Goal: Task Accomplishment & Management: Complete application form

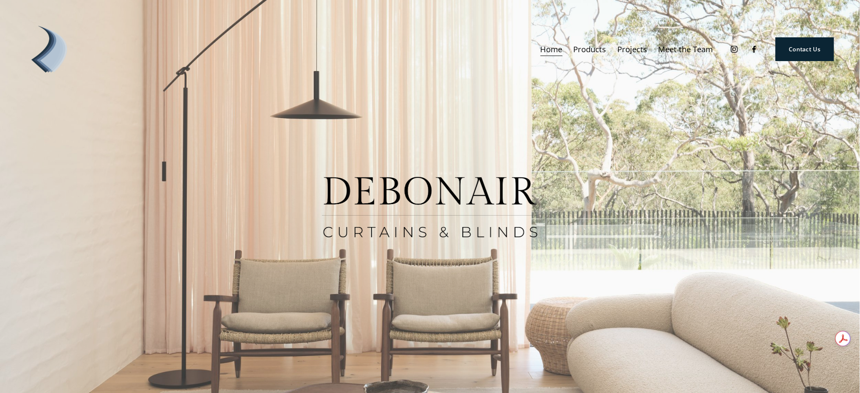
click at [592, 48] on span "Products" at bounding box center [590, 49] width 33 height 14
click at [0, 0] on span "Curtains" at bounding box center [0, 0] width 0 height 0
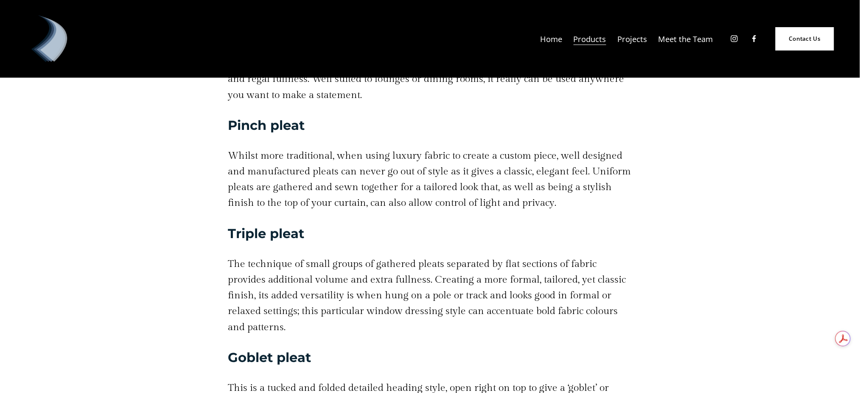
scroll to position [2149, 0]
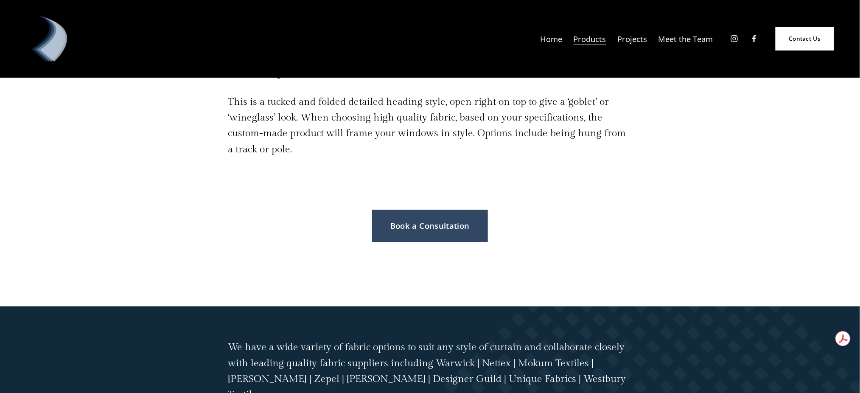
click at [633, 38] on link "Projects" at bounding box center [632, 39] width 30 height 16
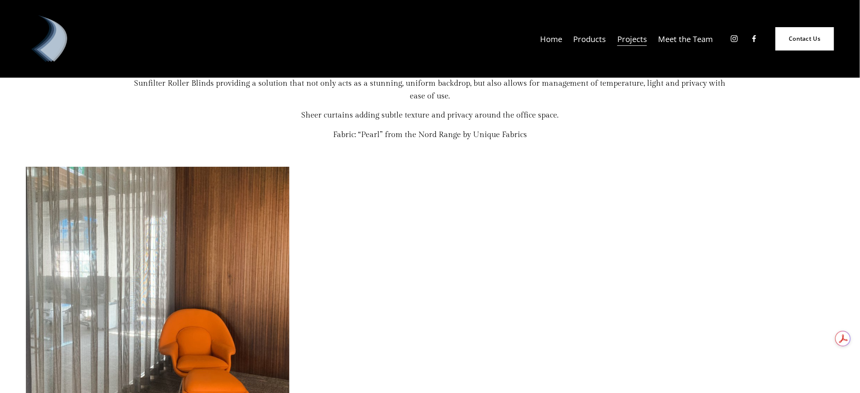
scroll to position [6202, 0]
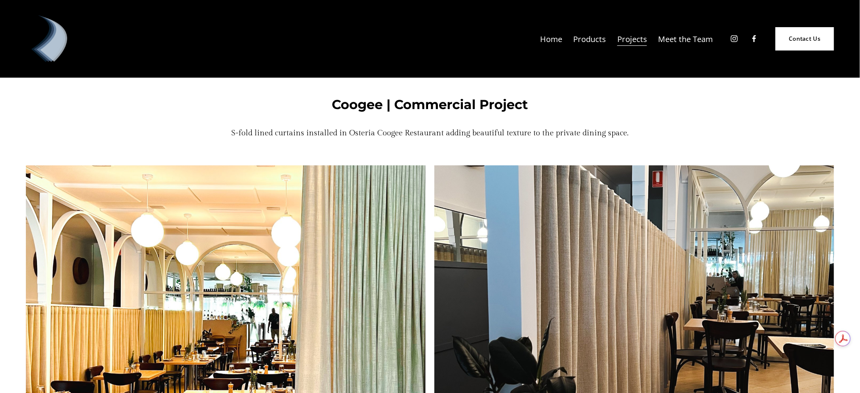
click at [589, 37] on span "Products" at bounding box center [590, 39] width 33 height 14
click at [0, 0] on span "Curtains" at bounding box center [0, 0] width 0 height 0
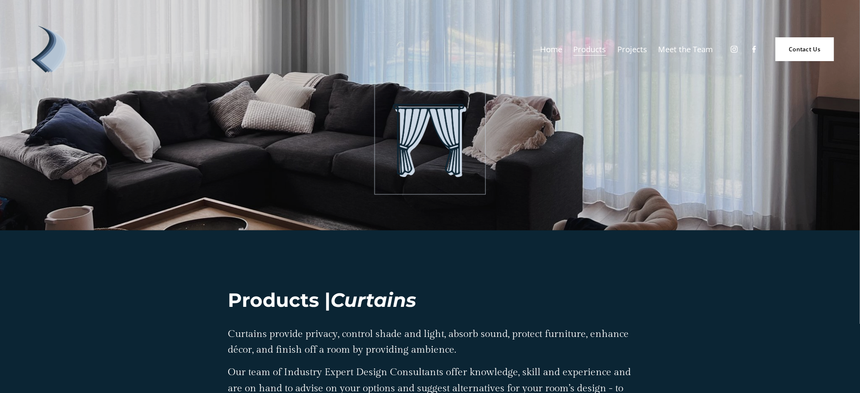
click at [803, 45] on link "Contact Us" at bounding box center [805, 49] width 59 height 24
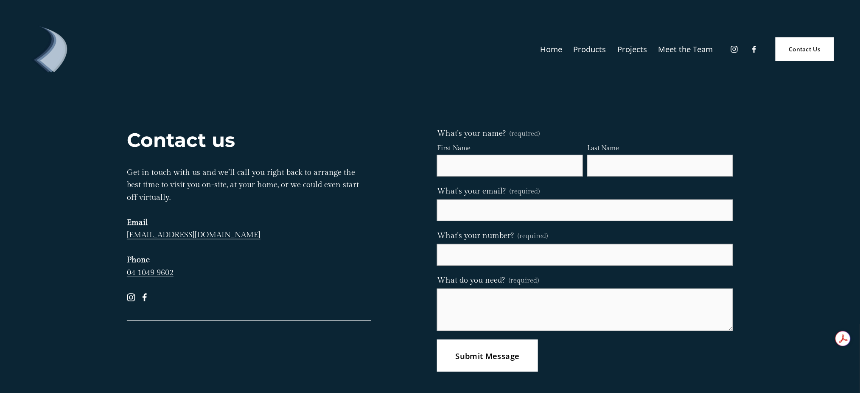
click at [413, 88] on div "Skip to Content Home Products" at bounding box center [430, 49] width 860 height 98
click at [677, 47] on link "Meet the Team" at bounding box center [686, 49] width 55 height 16
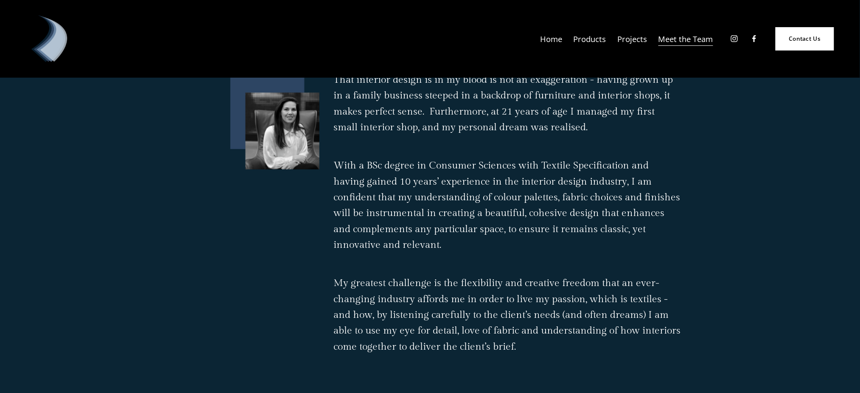
scroll to position [771, 0]
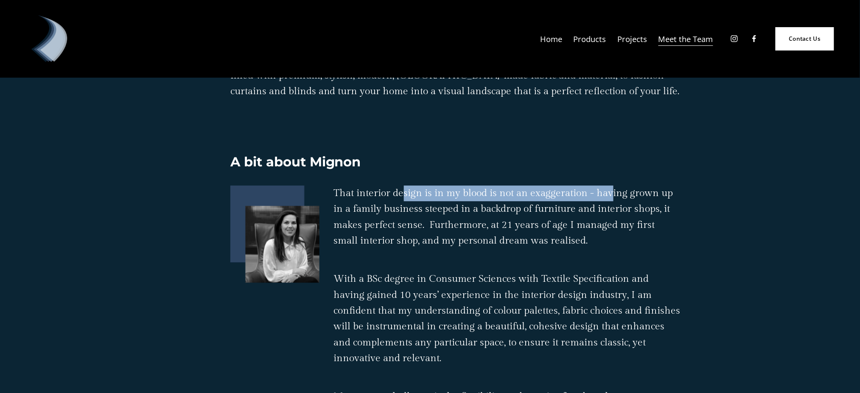
drag, startPoint x: 413, startPoint y: 199, endPoint x: 703, endPoint y: 192, distance: 289.9
click at [690, 192] on div "Meet the Team A bit about Mignon" at bounding box center [430, 149] width 621 height 1462
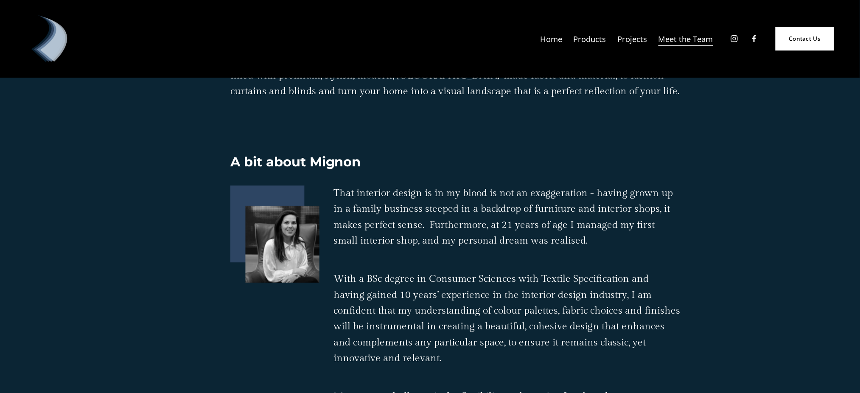
click at [679, 230] on p "That interior design is in my blood is not an exaggeration - having grown up in…" at bounding box center [507, 216] width 347 height 63
click at [555, 20] on div "Home Products Curtains Blinds" at bounding box center [369, 38] width 687 height 47
click at [550, 40] on link "Home" at bounding box center [552, 39] width 22 height 16
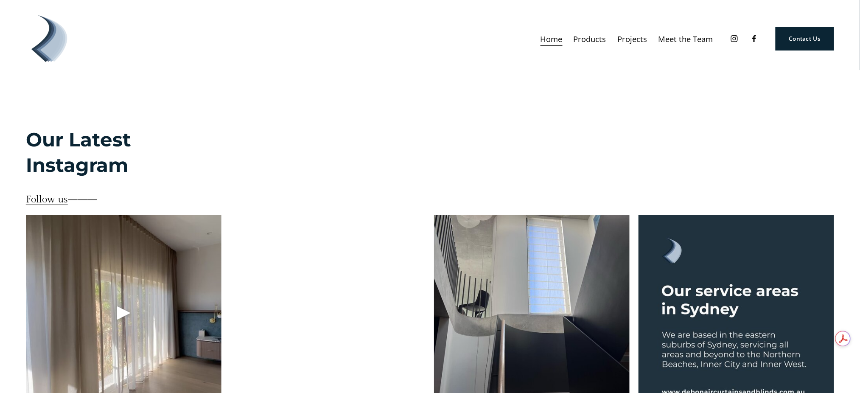
scroll to position [2257, 0]
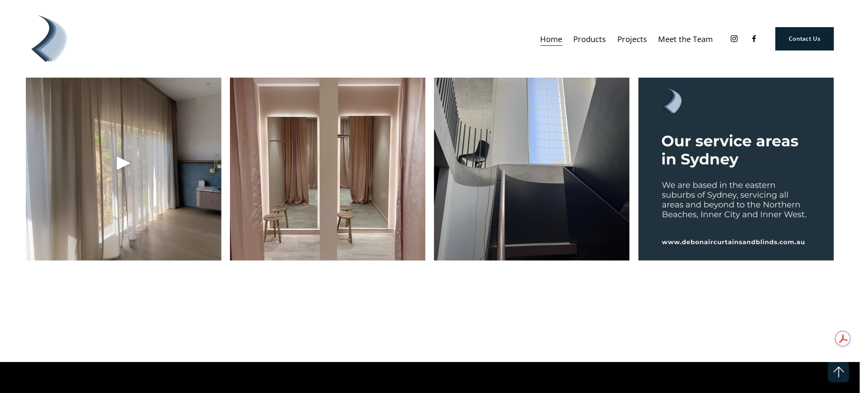
drag, startPoint x: 135, startPoint y: 143, endPoint x: 135, endPoint y: 149, distance: 6.0
click at [135, 149] on div at bounding box center [124, 163] width 196 height 196
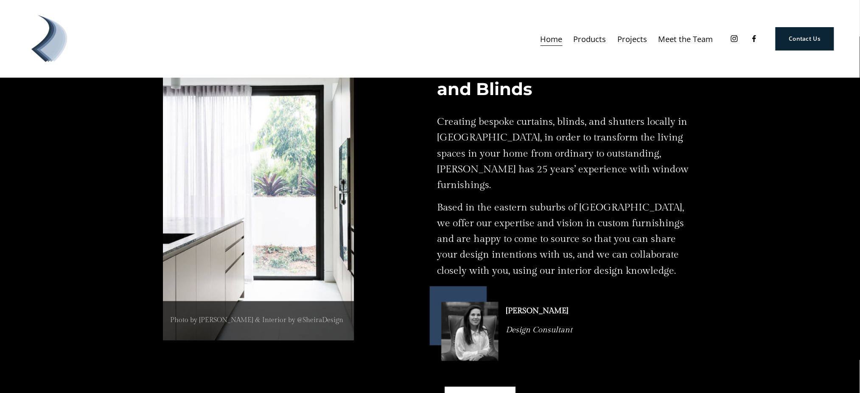
scroll to position [0, 0]
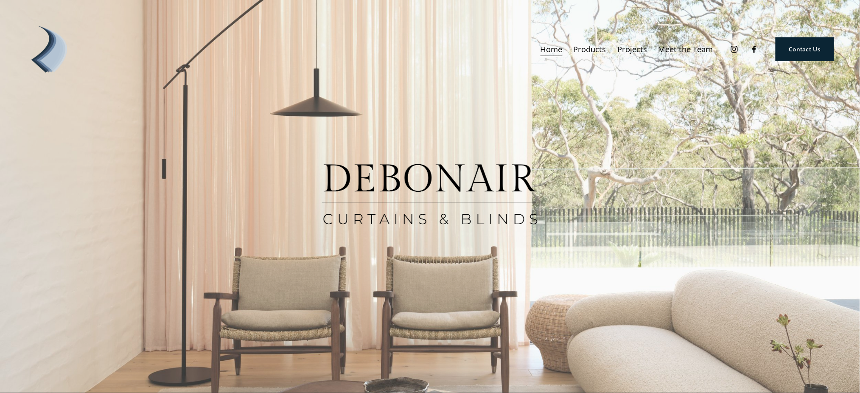
click at [799, 40] on link "Contact Us" at bounding box center [805, 49] width 59 height 24
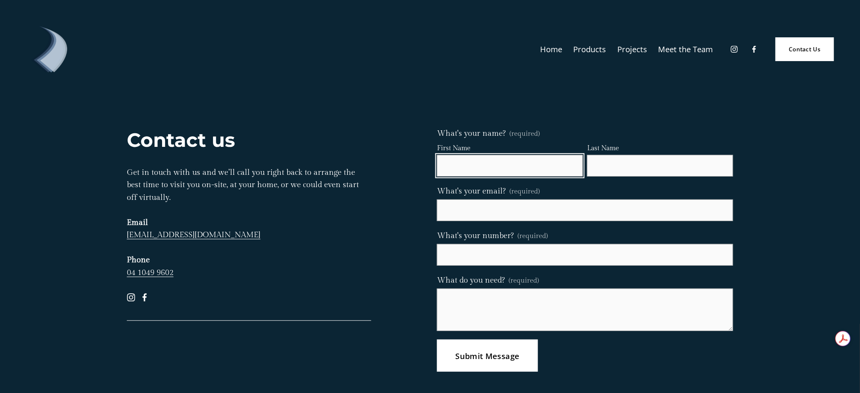
drag, startPoint x: 524, startPoint y: 168, endPoint x: 524, endPoint y: 172, distance: 4.3
click at [524, 172] on input "First Name" at bounding box center [510, 166] width 146 height 22
type input "[PERSON_NAME]"
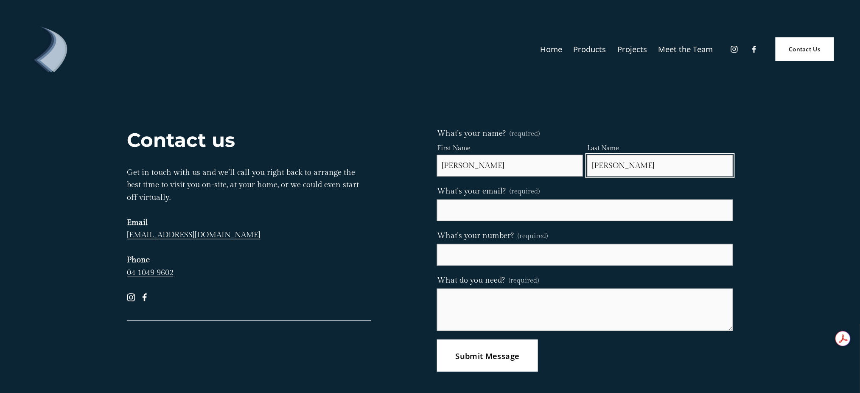
type input "[PERSON_NAME]"
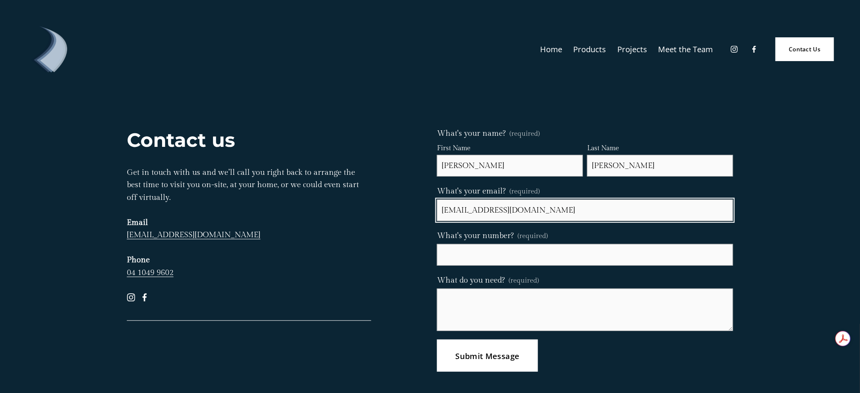
type input "[EMAIL_ADDRESS][DOMAIN_NAME]"
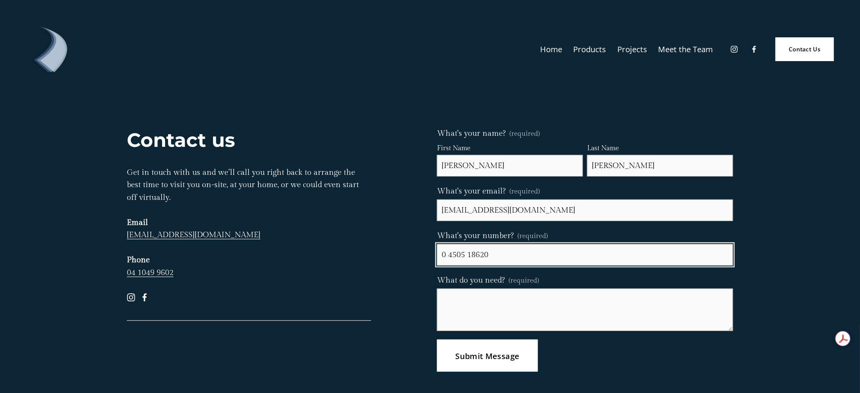
type input "0 4505 18620"
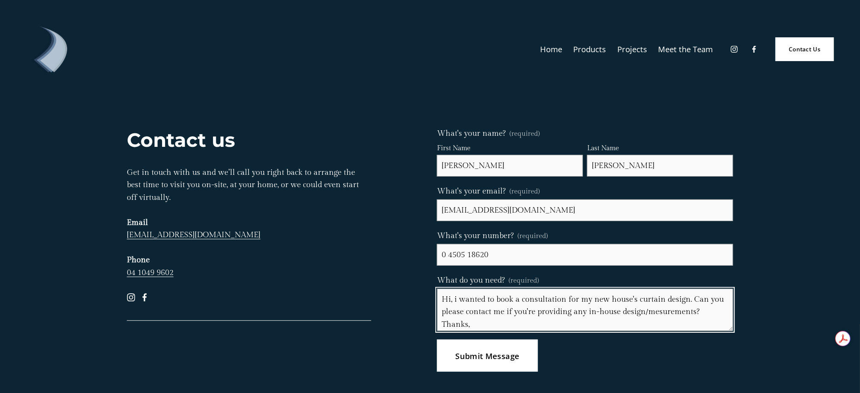
scroll to position [11, 0]
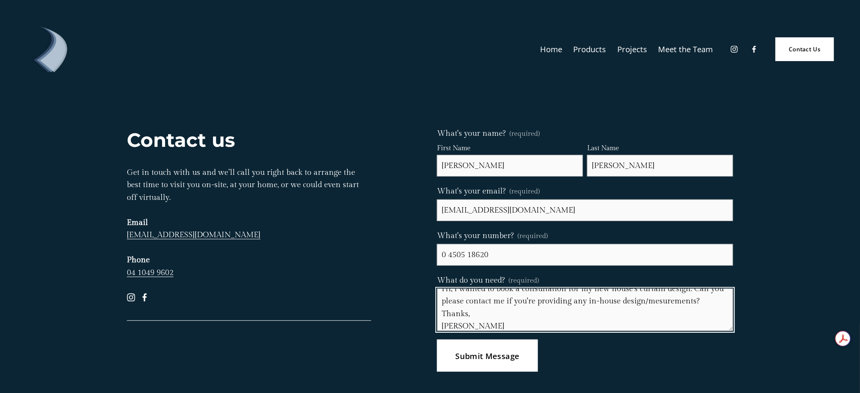
click at [656, 303] on textarea "Hi, i wanted to book a consultation for my new house's curtain design. Can you …" at bounding box center [585, 310] width 296 height 42
click at [684, 299] on textarea "Hi, i wanted to book a consultation for my new house's curtain design. Can you …" at bounding box center [585, 310] width 296 height 42
drag, startPoint x: 697, startPoint y: 316, endPoint x: 669, endPoint y: 314, distance: 27.6
click at [697, 316] on textarea "Hi, i wanted to book a consultation for my new house's curtain design. Can you …" at bounding box center [585, 310] width 296 height 42
drag, startPoint x: 693, startPoint y: 299, endPoint x: 708, endPoint y: 306, distance: 16.3
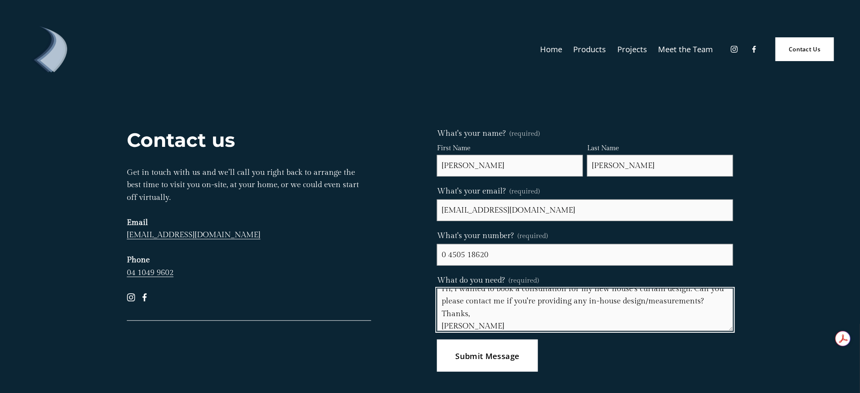
click at [694, 299] on textarea "Hi, i wanted to book a consultation for my new house's curtain design. Can you …" at bounding box center [585, 310] width 296 height 42
click at [708, 306] on textarea "Hi, i wanted to book a consultation for my new house's curtain design. Can you …" at bounding box center [585, 310] width 296 height 42
click at [697, 303] on textarea "Hi, i wanted to book a consultation for my new house's curtain design. Can you …" at bounding box center [585, 310] width 296 height 42
click at [675, 321] on textarea "Hi, i wanted to book a consultation for my new house's curtain design. Can you …" at bounding box center [585, 310] width 296 height 42
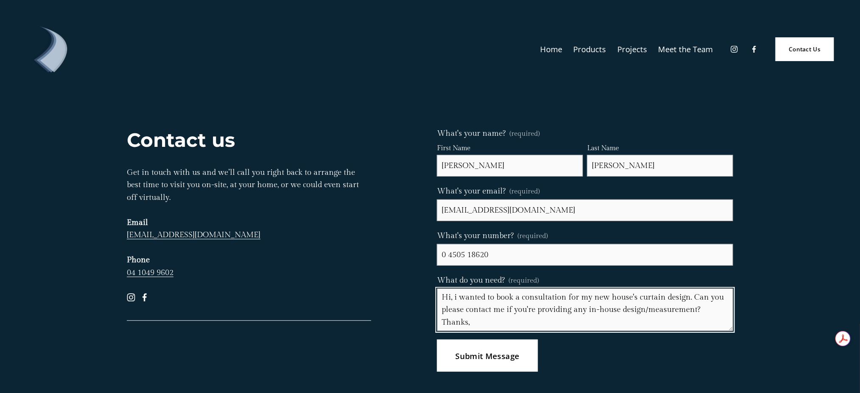
scroll to position [0, 0]
click at [709, 314] on textarea "Hi, i wanted to book a consultation for my new house's curtain design. Can you …" at bounding box center [585, 310] width 296 height 42
type textarea "Hi, i wanted to book a consultation for my new house's curtain design. Can you …"
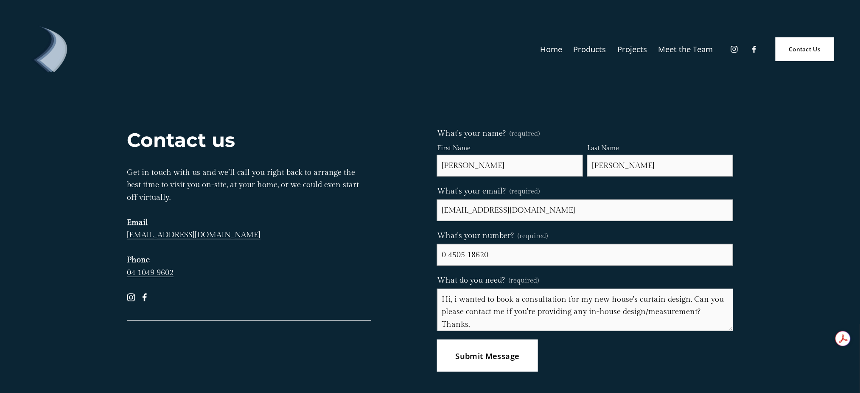
click at [465, 360] on span "Submit Message" at bounding box center [488, 355] width 64 height 11
click at [503, 58] on div "Home Products Curtains Blinds" at bounding box center [369, 49] width 687 height 47
